Goal: Task Accomplishment & Management: Complete application form

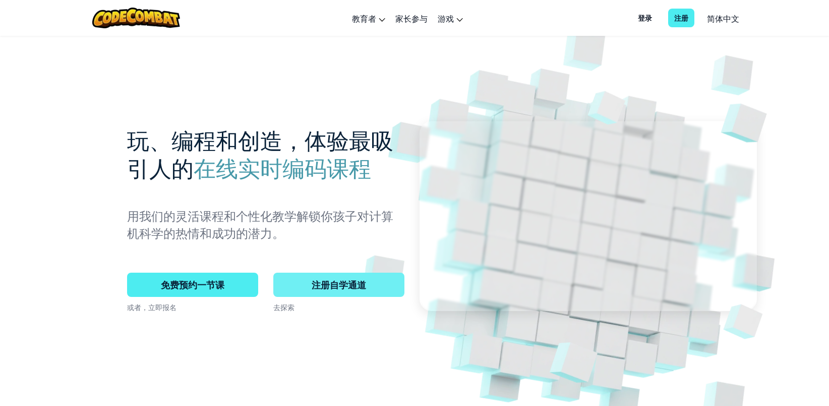
click at [345, 285] on span "注册自学通道" at bounding box center [338, 284] width 131 height 24
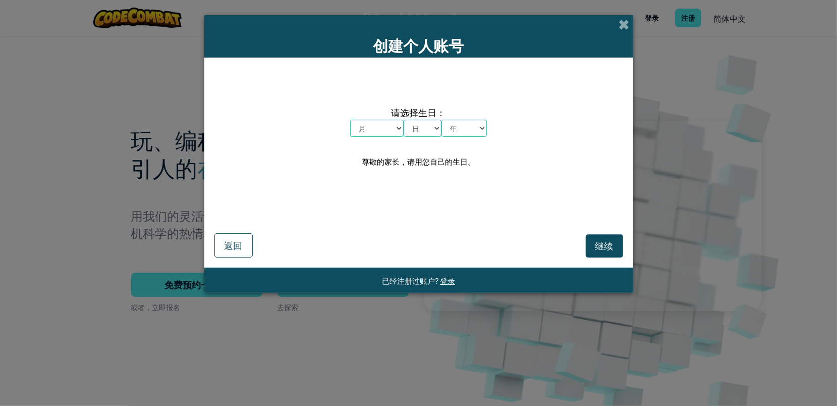
click at [388, 126] on select "月 一月 二月 三月 四月 五月 六月 七月 八月 九月 十月 十一月 十二月" at bounding box center [376, 128] width 53 height 17
select select "2"
click at [350, 120] on select "月 一月 二月 三月 四月 五月 六月 七月 八月 九月 十月 十一月 十二月" at bounding box center [376, 128] width 53 height 17
click at [422, 128] on select "日 1 2 3 4 5 6 7 8 9 10 11 12 13 14 15 16 17 18 19 20 21 22 23 24 25 26 27 28 29…" at bounding box center [423, 128] width 38 height 17
select select "1"
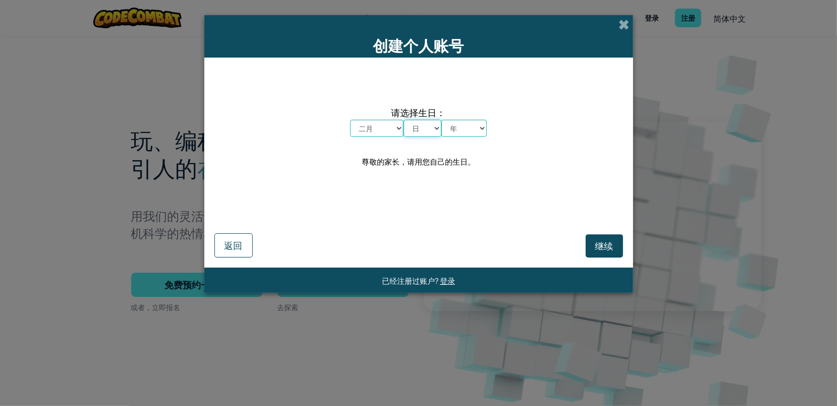
click at [404, 120] on select "日 1 2 3 4 5 6 7 8 9 10 11 12 13 14 15 16 17 18 19 20 21 22 23 24 25 26 27 28 29…" at bounding box center [423, 128] width 38 height 17
click at [472, 123] on select "年 2025 2024 2023 2022 2021 2020 2019 2018 2017 2016 2015 2014 2013 2012 2011 20…" at bounding box center [463, 128] width 45 height 17
select select "2025"
click at [441, 120] on select "年 2025 2024 2023 2022 2021 2020 2019 2018 2017 2016 2015 2014 2013 2012 2011 20…" at bounding box center [463, 128] width 45 height 17
click at [604, 242] on span "继续" at bounding box center [604, 246] width 18 height 12
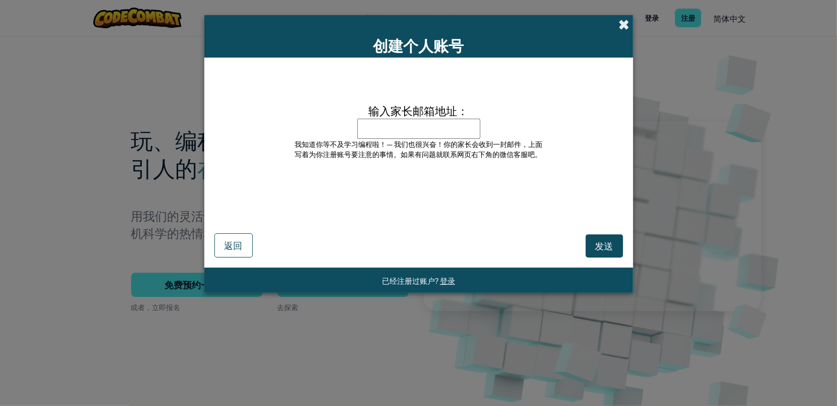
click at [621, 28] on span at bounding box center [624, 24] width 11 height 11
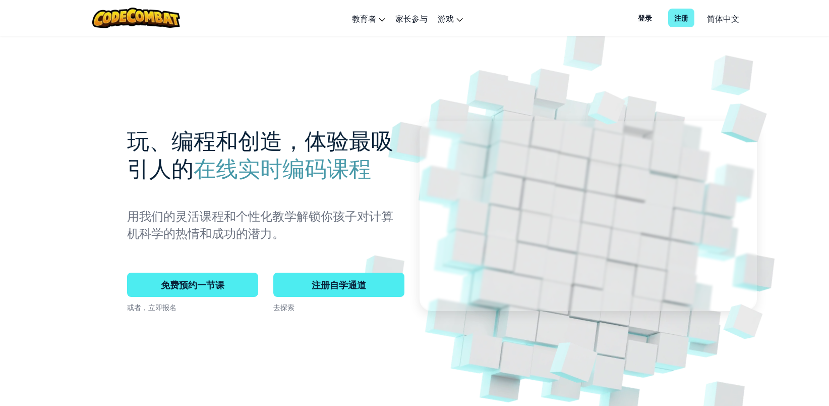
click at [684, 16] on span "注册" at bounding box center [681, 18] width 26 height 19
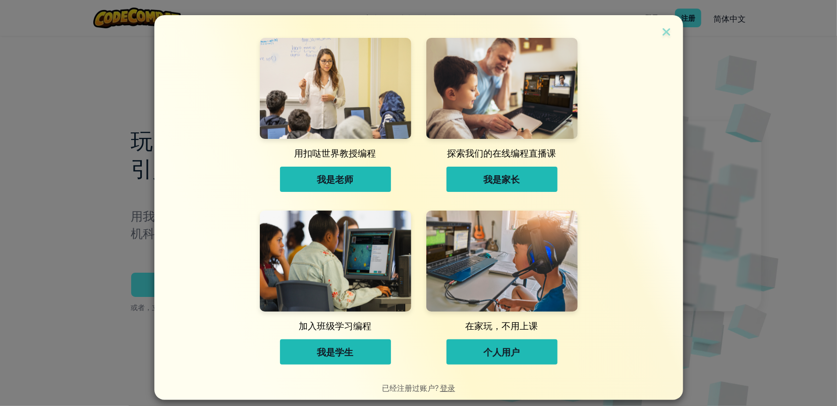
click at [528, 357] on button "个人用户" at bounding box center [501, 351] width 111 height 25
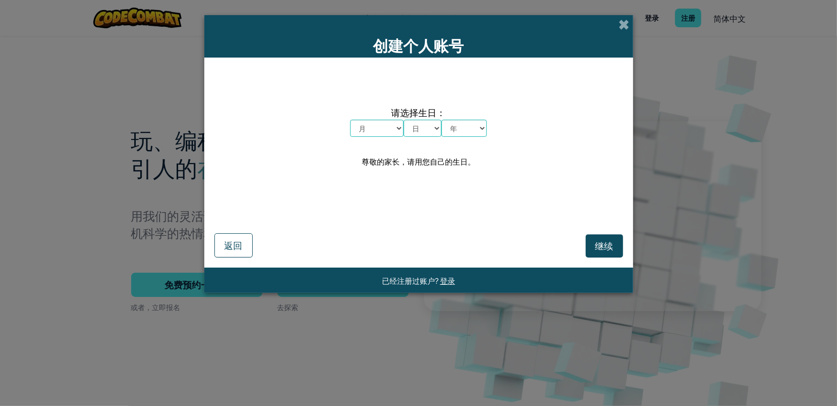
click at [378, 122] on select "月 一月 二月 三月 四月 五月 六月 七月 八月 九月 十月 十一月 十二月" at bounding box center [376, 128] width 53 height 17
select select "1"
click at [350, 120] on select "月 一月 二月 三月 四月 五月 六月 七月 八月 九月 十月 十一月 十二月" at bounding box center [376, 128] width 53 height 17
drag, startPoint x: 423, startPoint y: 129, endPoint x: 421, endPoint y: 138, distance: 9.4
click at [423, 129] on select "日 1 2 3 4 5 6 7 8 9 10 11 12 13 14 15 16 17 18 19 20 21 22 23 24 25 26 27 28 29…" at bounding box center [423, 128] width 38 height 17
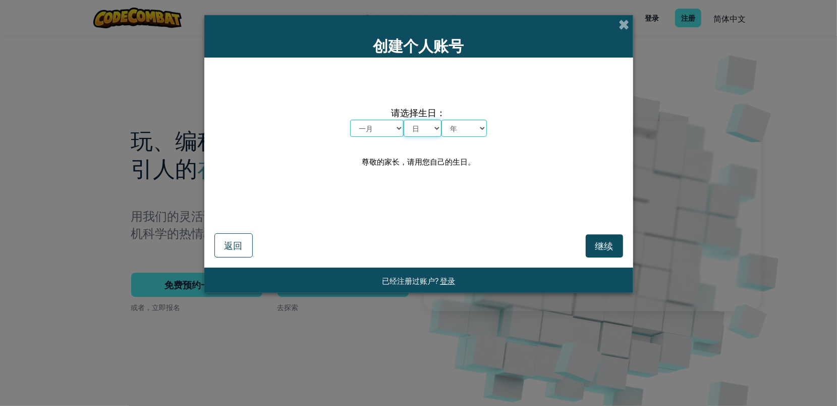
select select "1"
click at [404, 120] on select "日 1 2 3 4 5 6 7 8 9 10 11 12 13 14 15 16 17 18 19 20 21 22 23 24 25 26 27 28 29…" at bounding box center [423, 128] width 38 height 17
click at [459, 130] on select "年 2025 2024 2023 2022 2021 2020 2019 2018 2017 2016 2015 2014 2013 2012 2011 20…" at bounding box center [463, 128] width 45 height 17
select select "2025"
click at [441, 120] on select "年 2025 2024 2023 2022 2021 2020 2019 2018 2017 2016 2015 2014 2013 2012 2011 20…" at bounding box center [463, 128] width 45 height 17
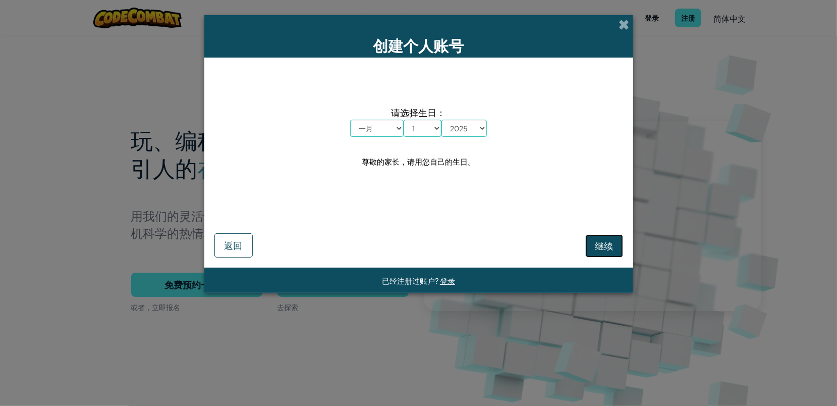
click at [600, 244] on span "继续" at bounding box center [604, 246] width 18 height 12
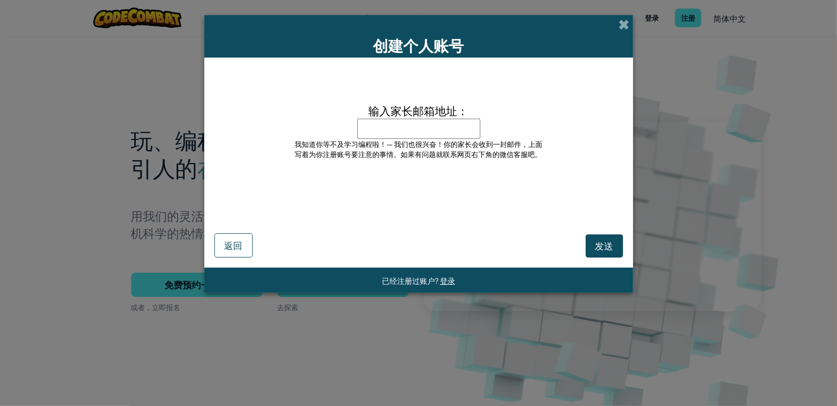
click at [420, 132] on input "输入家长邮箱地址：" at bounding box center [418, 129] width 123 height 20
click at [593, 234] on button "发送" at bounding box center [604, 245] width 37 height 23
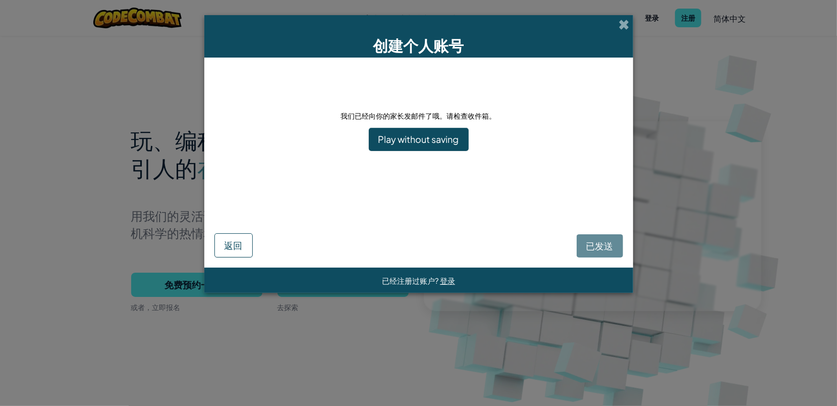
click at [505, 206] on div "已发送 返回" at bounding box center [418, 229] width 409 height 57
click at [481, 211] on div "已发送 返回" at bounding box center [418, 229] width 409 height 57
click at [612, 245] on div "已发送 返回" at bounding box center [418, 229] width 409 height 57
click at [454, 197] on div "我们已经向你的家长发邮件了哦。请检查收件箱。 Play without saving" at bounding box center [418, 134] width 409 height 133
